Goal: Find specific page/section: Find specific page/section

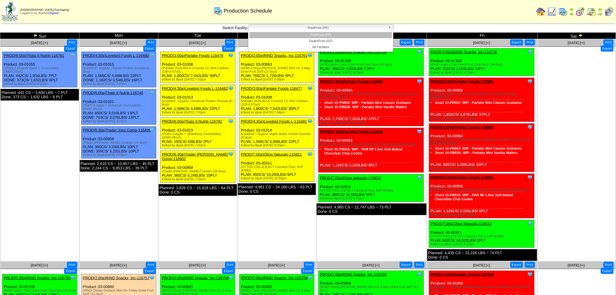
click at [391, 27] on b at bounding box center [390, 28] width 5 height 8
click at [334, 39] on li "GlutenFree (GF)" at bounding box center [321, 41] width 143 height 6
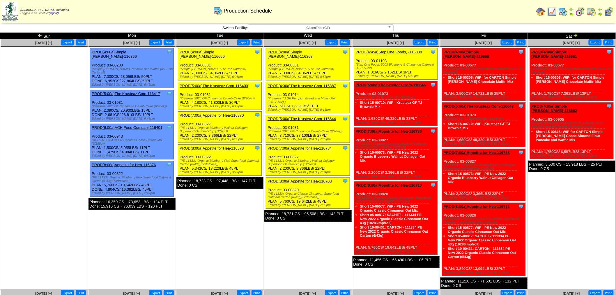
click at [544, 12] on img at bounding box center [540, 11] width 9 height 9
